Goal: Task Accomplishment & Management: Use online tool/utility

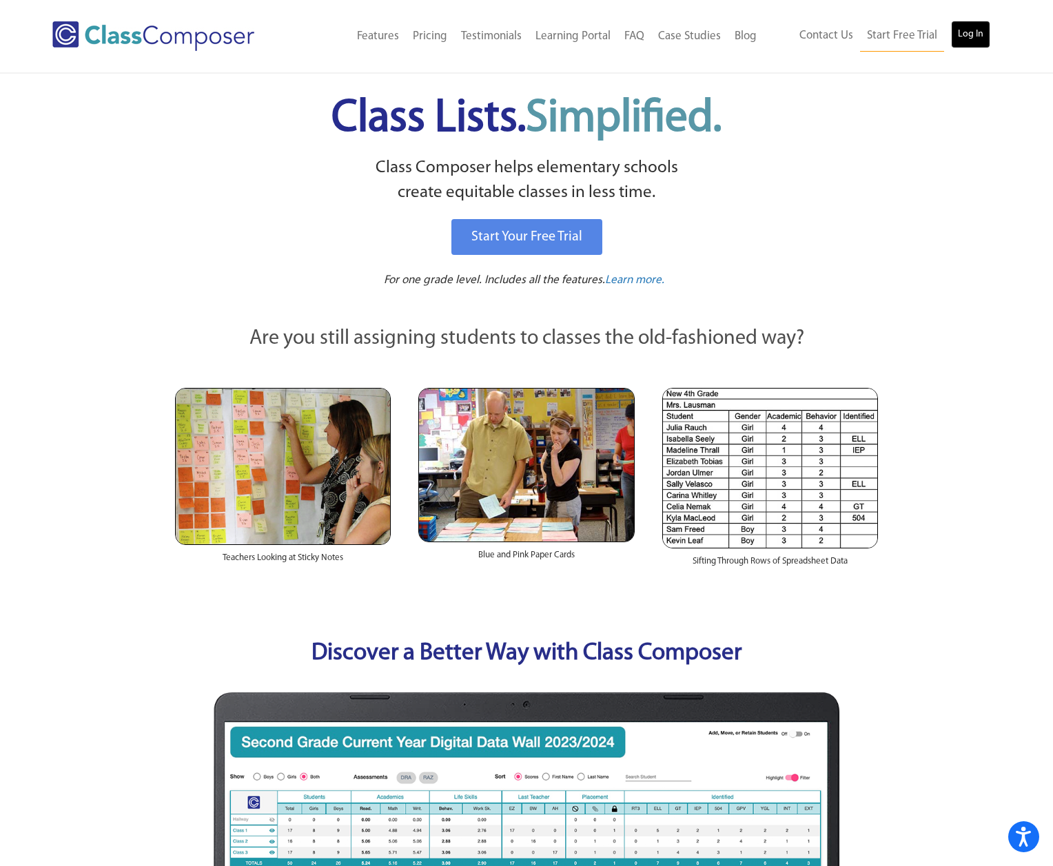
click at [966, 36] on link "Log In" at bounding box center [970, 35] width 39 height 28
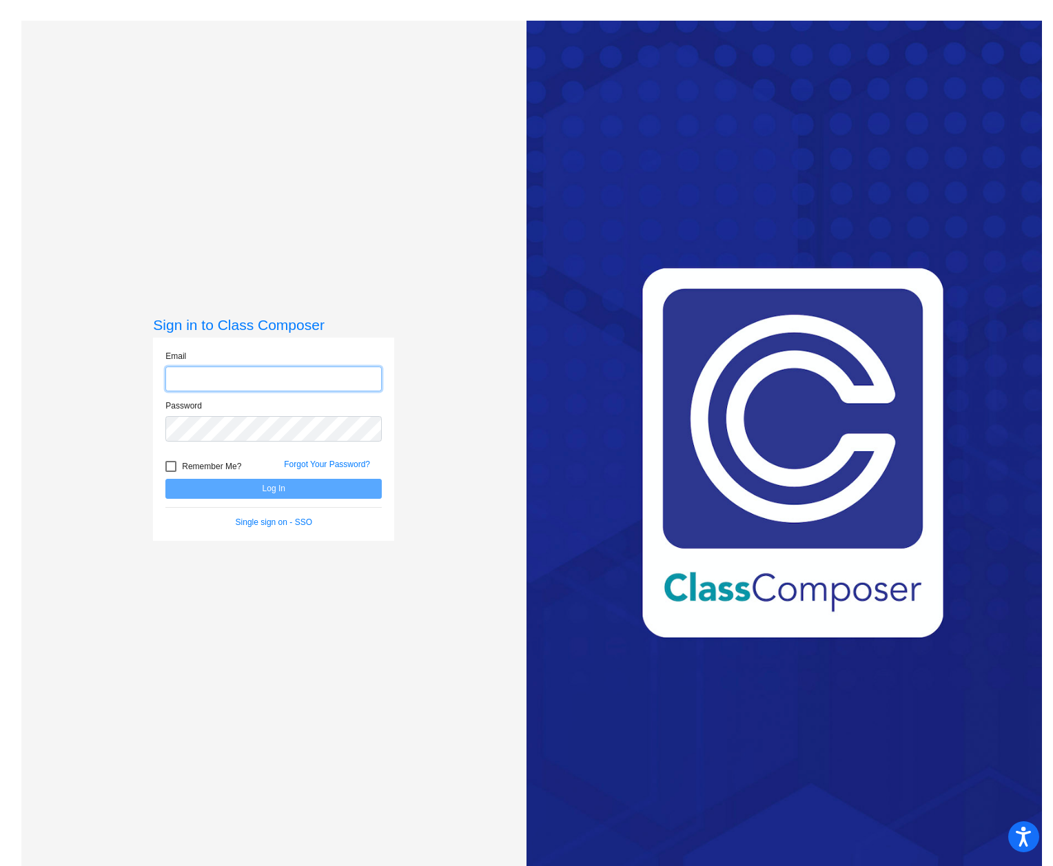
type input "jhorky@psdschools.org"
click at [316, 486] on button "Log In" at bounding box center [273, 489] width 216 height 20
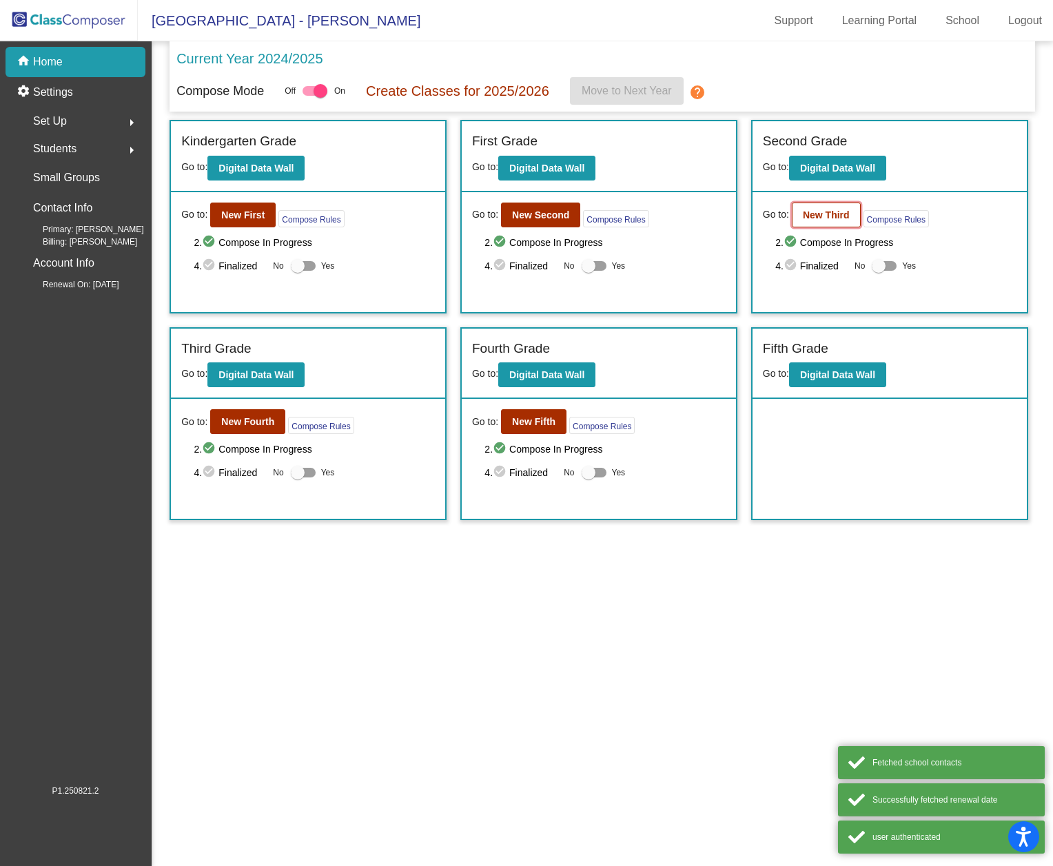
click at [819, 219] on b "New Third" at bounding box center [826, 215] width 47 height 11
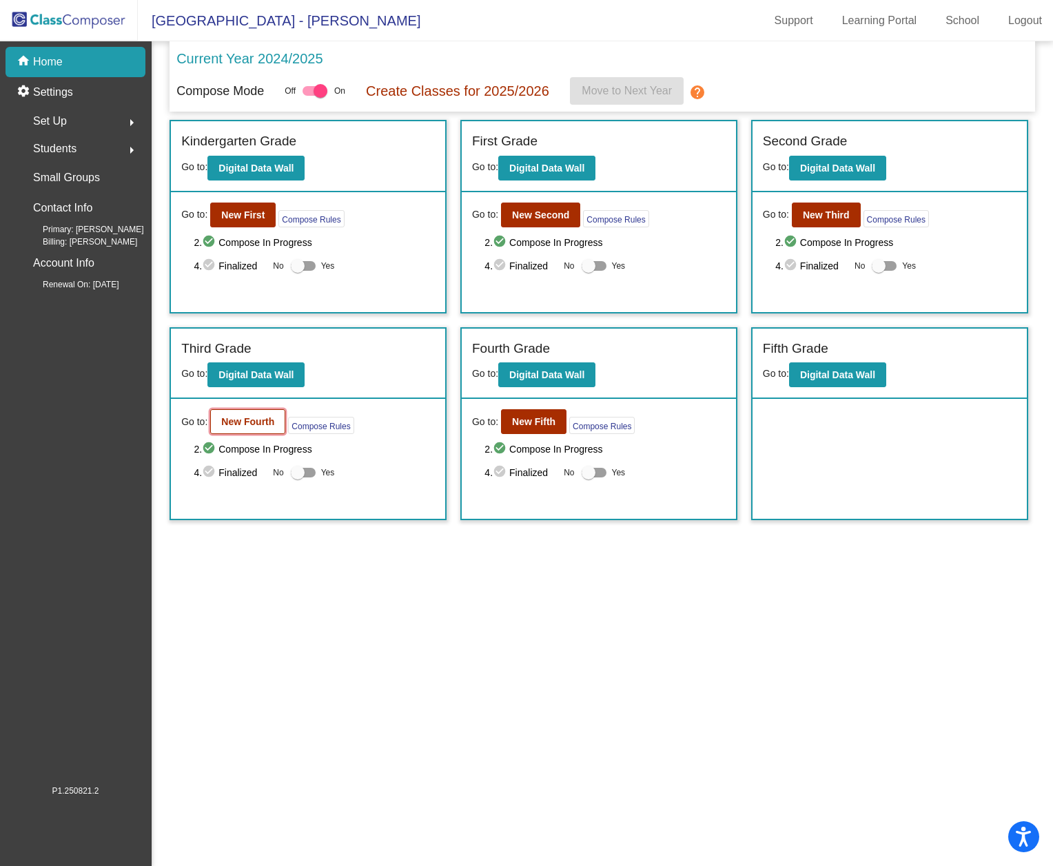
click at [258, 423] on b "New Fourth" at bounding box center [247, 421] width 53 height 11
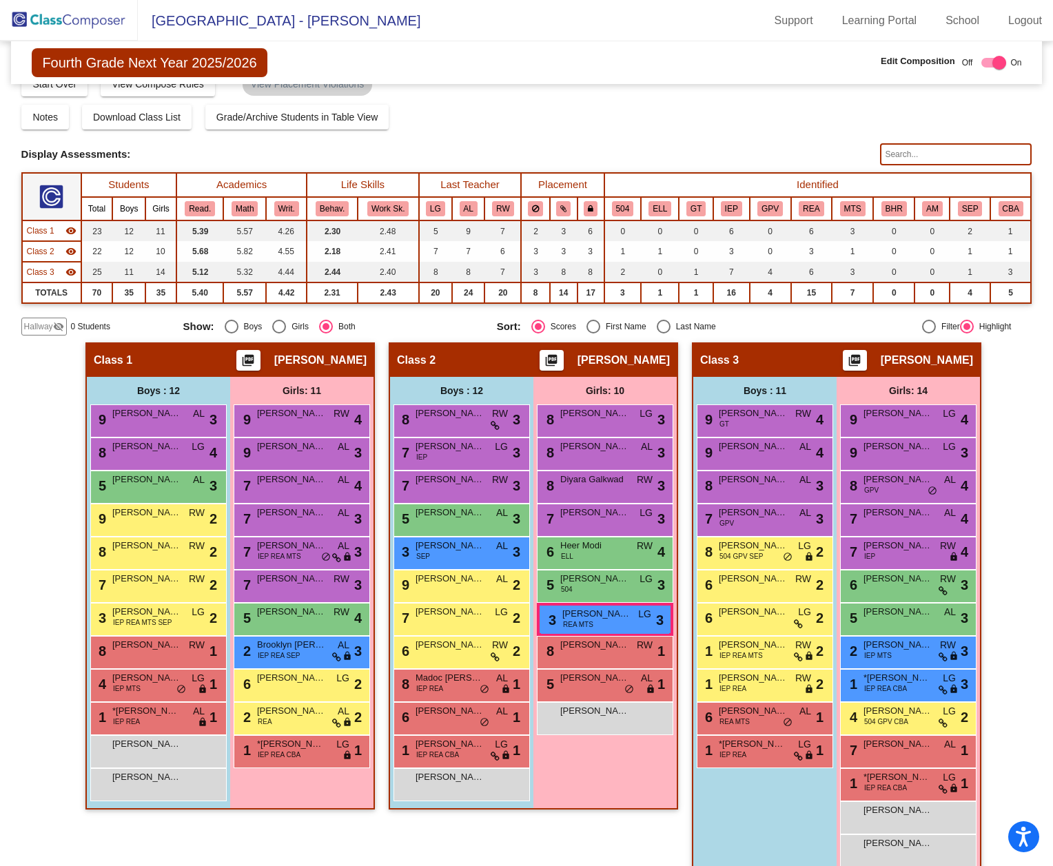
scroll to position [45, 0]
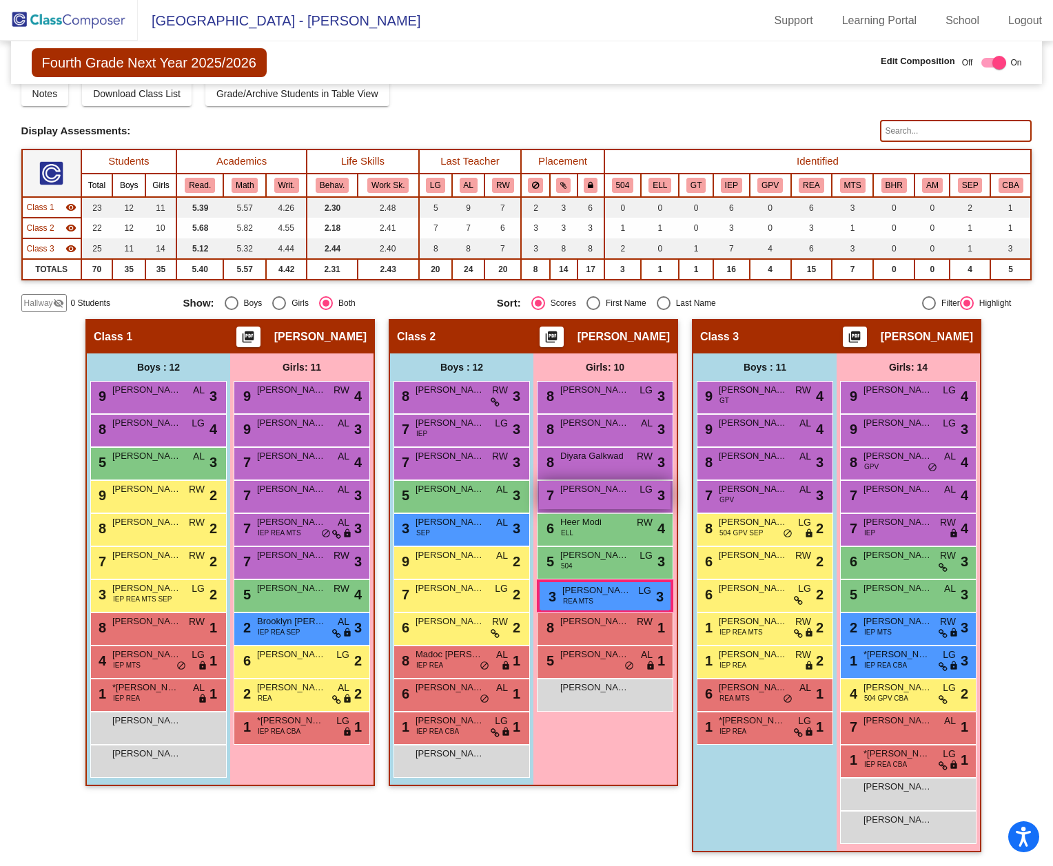
click at [591, 498] on div "7 Calla Vanderberg LG lock do_not_disturb_alt 3" at bounding box center [605, 495] width 132 height 28
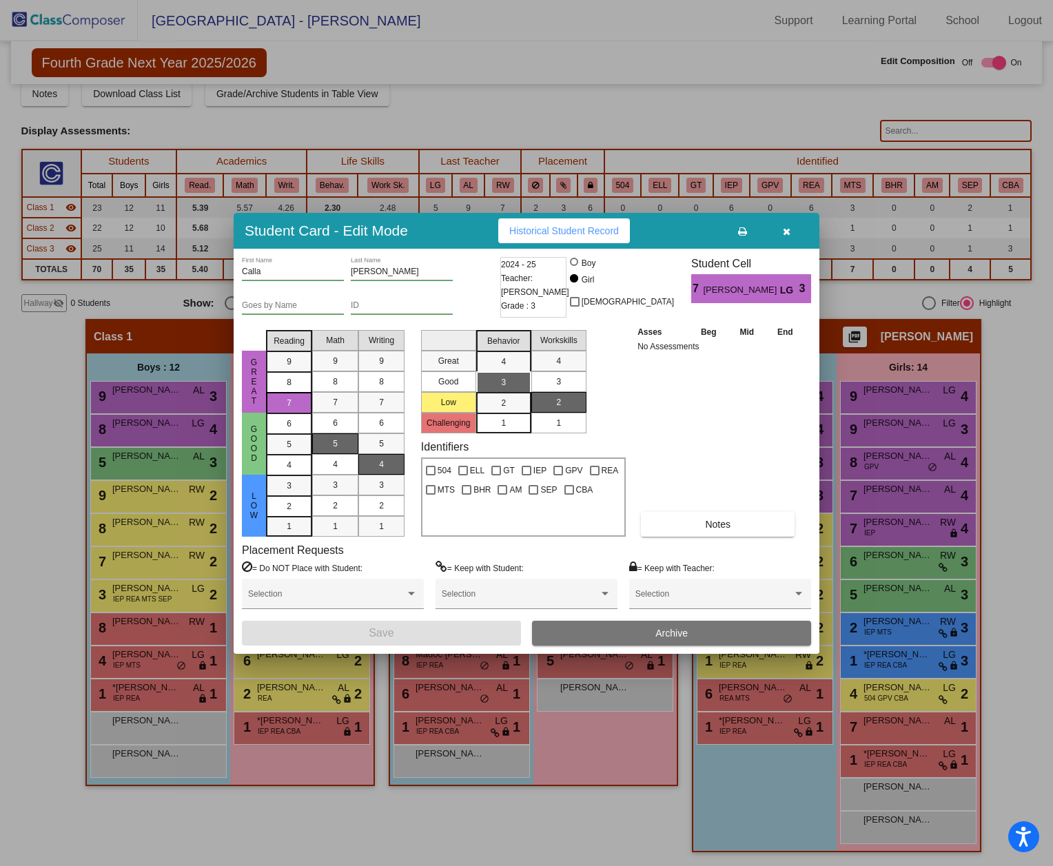
click at [788, 227] on icon "button" at bounding box center [787, 232] width 8 height 10
